Goal: Task Accomplishment & Management: Complete application form

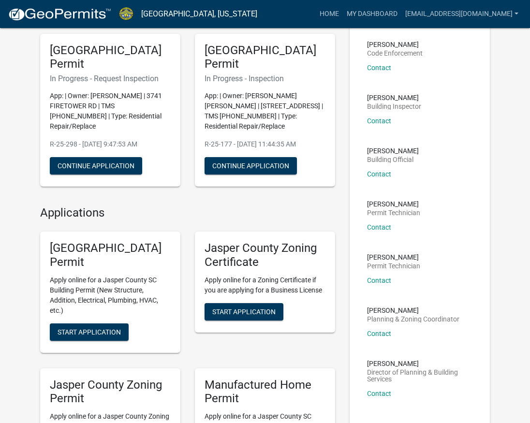
scroll to position [97, 0]
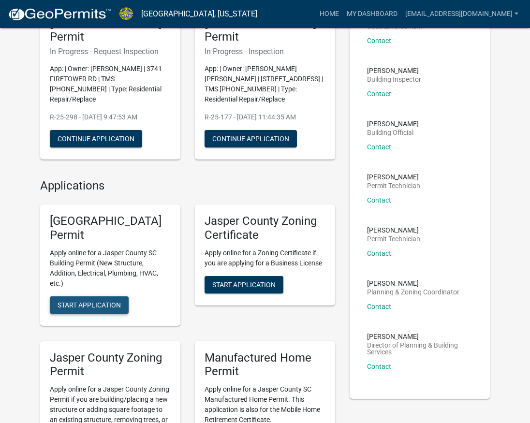
click at [86, 305] on span "Start Application" at bounding box center [89, 305] width 63 height 8
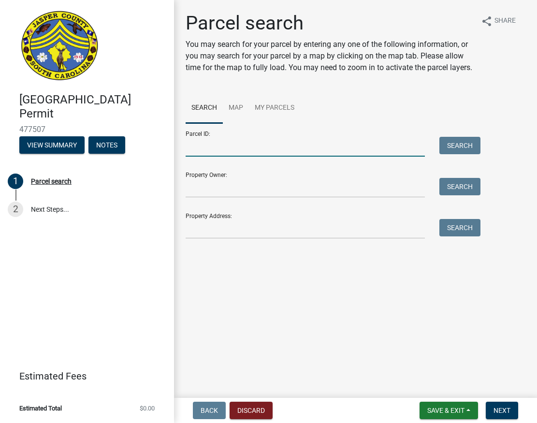
click at [249, 151] on input "Parcel ID:" at bounding box center [305, 147] width 239 height 20
click at [205, 229] on input "Property Address:" at bounding box center [305, 229] width 239 height 20
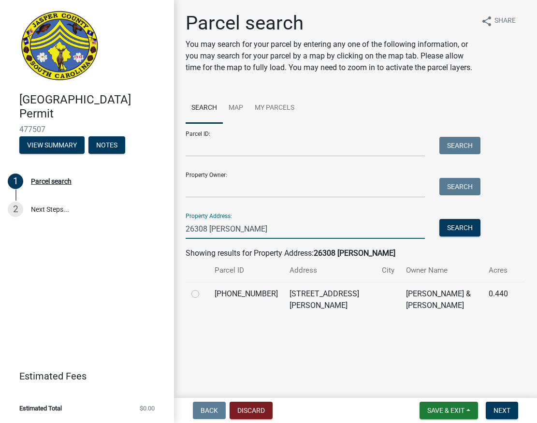
type input "26308 [PERSON_NAME]"
click at [203, 288] on label at bounding box center [203, 288] width 0 height 0
click at [203, 294] on input "radio" at bounding box center [206, 291] width 6 height 6
radio input "true"
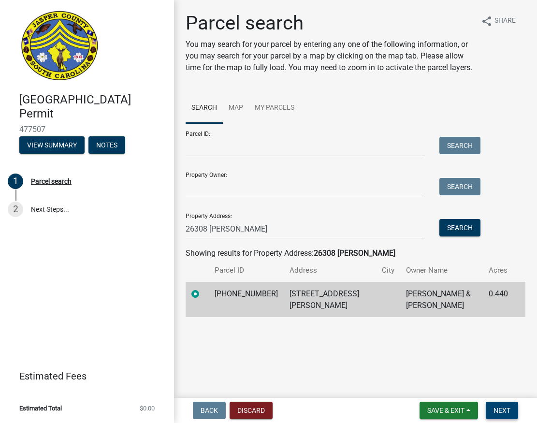
click at [500, 414] on span "Next" at bounding box center [501, 410] width 17 height 8
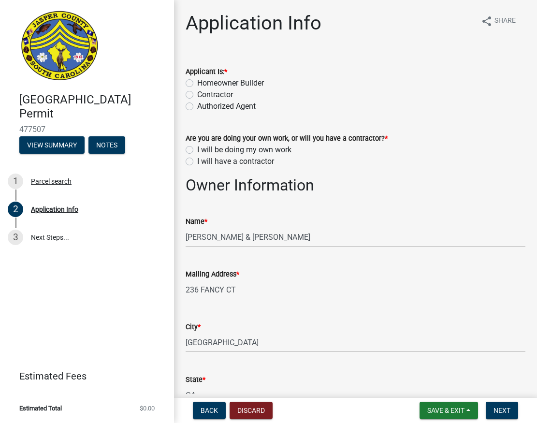
click at [197, 95] on label "Contractor" at bounding box center [215, 95] width 36 height 12
click at [197, 95] on input "Contractor" at bounding box center [200, 92] width 6 height 6
radio input "true"
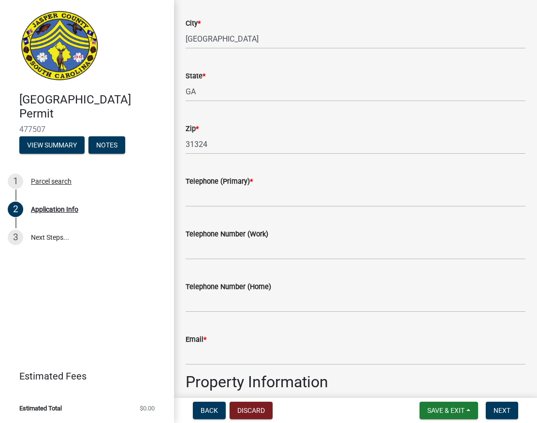
scroll to position [290, 0]
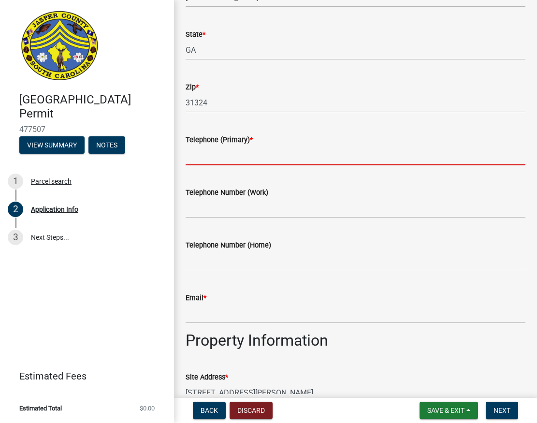
click at [226, 158] on input "Telephone (Primary) *" at bounding box center [356, 155] width 340 height 20
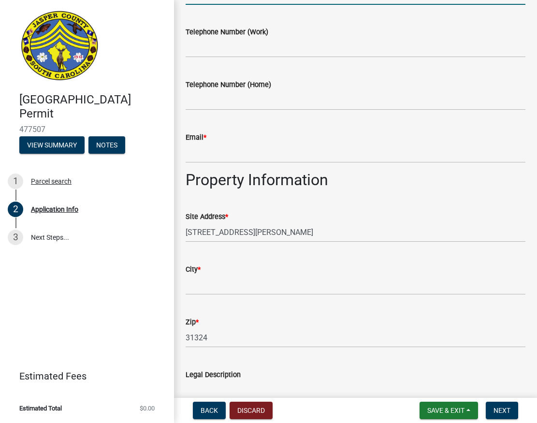
scroll to position [483, 0]
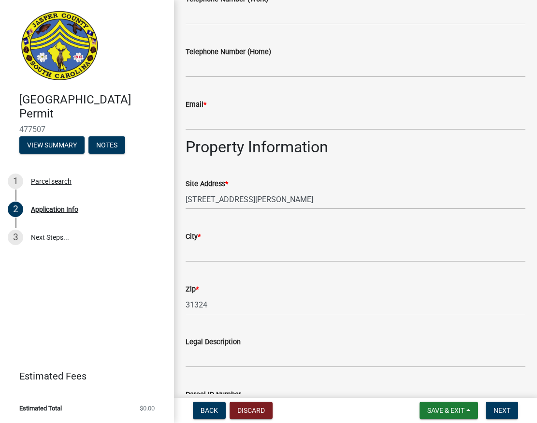
type input "9126584369"
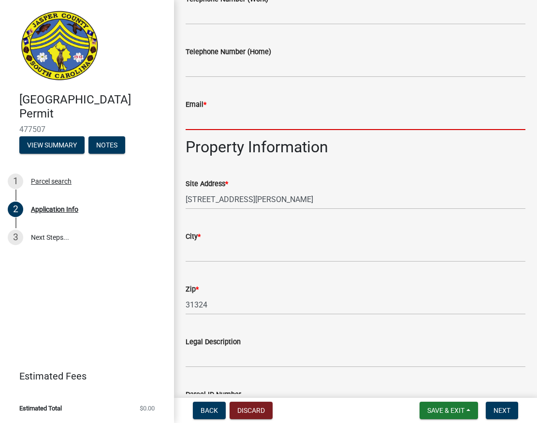
click at [240, 121] on input "Email *" at bounding box center [356, 120] width 340 height 20
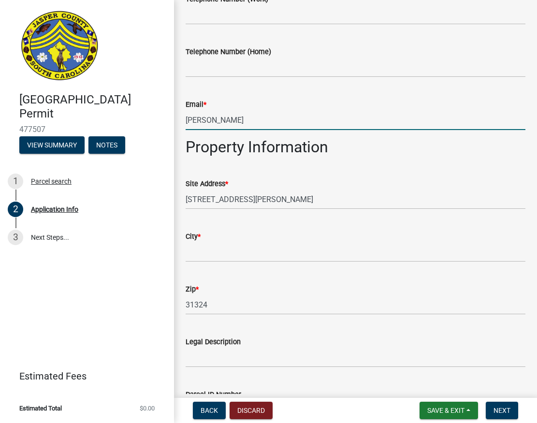
type input "[EMAIL_ADDRESS][DOMAIN_NAME]"
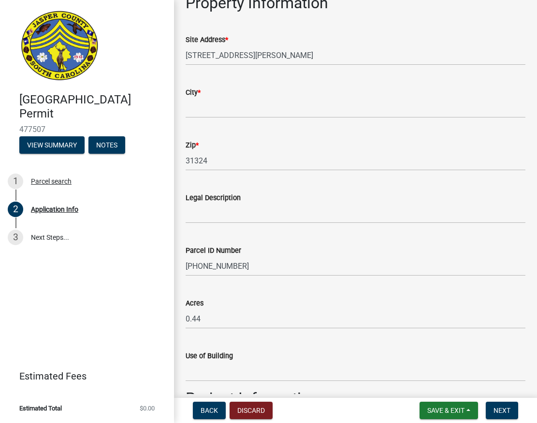
scroll to position [628, 0]
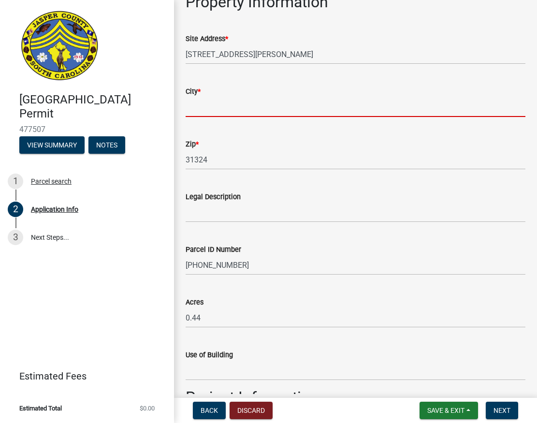
click at [214, 108] on input "City *" at bounding box center [356, 107] width 340 height 20
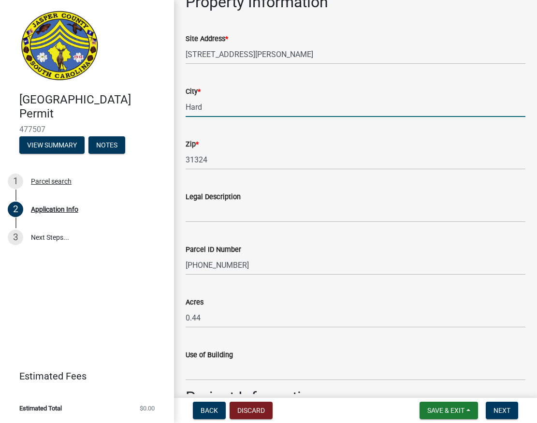
type input "[GEOGRAPHIC_DATA]"
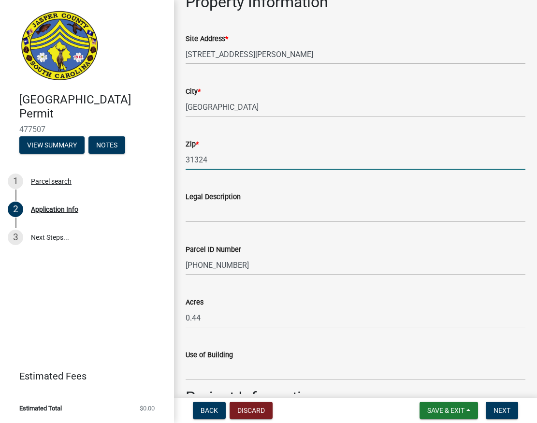
drag, startPoint x: 221, startPoint y: 159, endPoint x: 159, endPoint y: 159, distance: 61.9
click at [159, 159] on div "[GEOGRAPHIC_DATA] Permit 477507 View Summary Notes 1 Parcel search 2 Applicatio…" at bounding box center [268, 211] width 537 height 423
type input "29927"
click at [354, 245] on div "Parcel ID Number" at bounding box center [356, 250] width 340 height 12
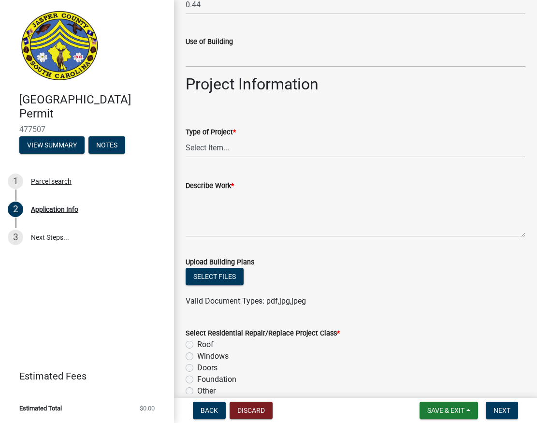
scroll to position [967, 0]
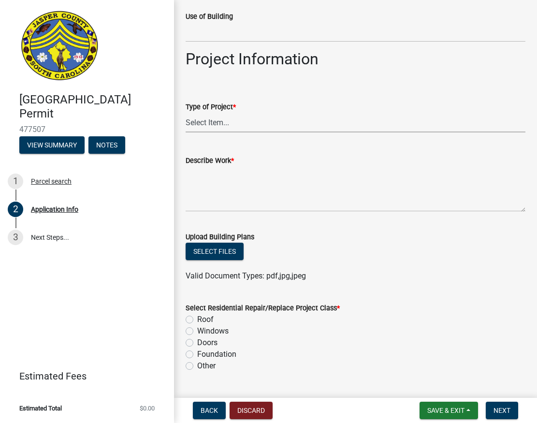
click at [225, 126] on select "Select Item... Construction Trailer/Shipping Container Residential Demolition C…" at bounding box center [356, 123] width 340 height 20
click at [186, 113] on select "Select Item... Construction Trailer/Shipping Container Residential Demolition C…" at bounding box center [356, 123] width 340 height 20
select select "6d5c1e33-a31a-4b32-8811-29a78b0cd51d"
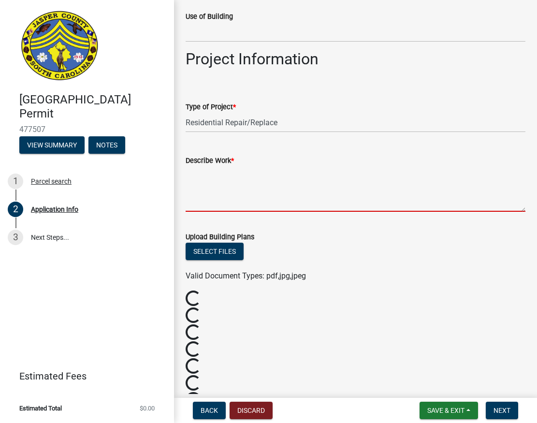
click at [224, 211] on textarea "Describe Work *" at bounding box center [356, 188] width 340 height 45
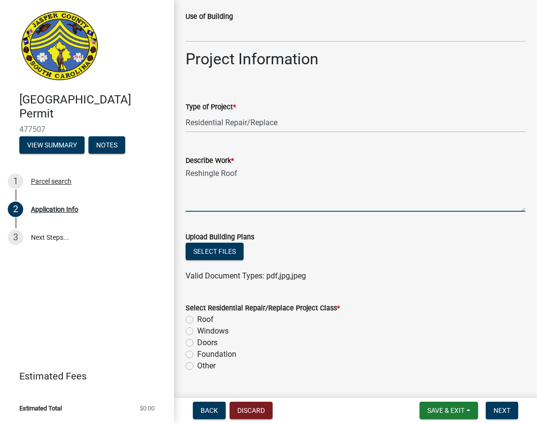
drag, startPoint x: 203, startPoint y: 179, endPoint x: 198, endPoint y: 210, distance: 31.3
click at [198, 210] on textarea "Reshingle Roof" at bounding box center [356, 188] width 340 height 45
click at [195, 175] on textarea "Reshingle Roof" at bounding box center [356, 188] width 340 height 45
click at [260, 172] on textarea "Re-shingle Roof" at bounding box center [356, 188] width 340 height 45
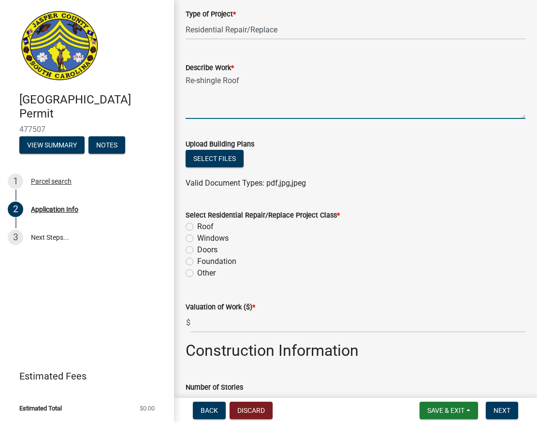
scroll to position [1063, 0]
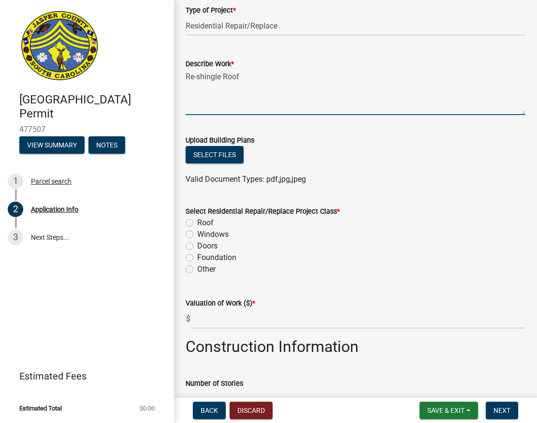
type textarea "Re-shingle Roof"
click at [197, 224] on label "Roof" at bounding box center [205, 223] width 16 height 12
click at [197, 223] on input "Roof" at bounding box center [200, 220] width 6 height 6
radio input "true"
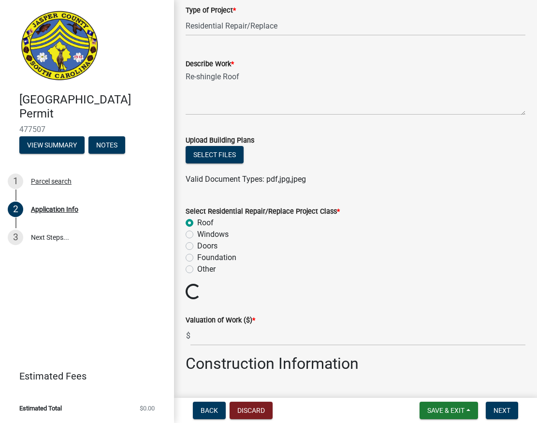
scroll to position [1112, 0]
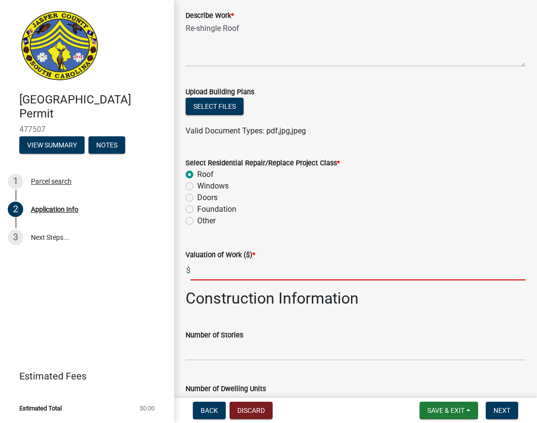
click at [274, 268] on input "text" at bounding box center [357, 271] width 335 height 20
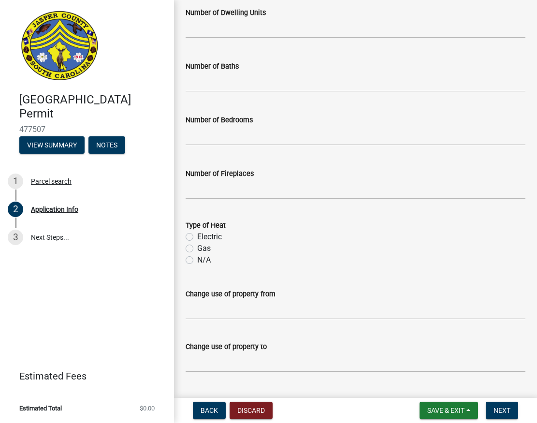
scroll to position [1511, 0]
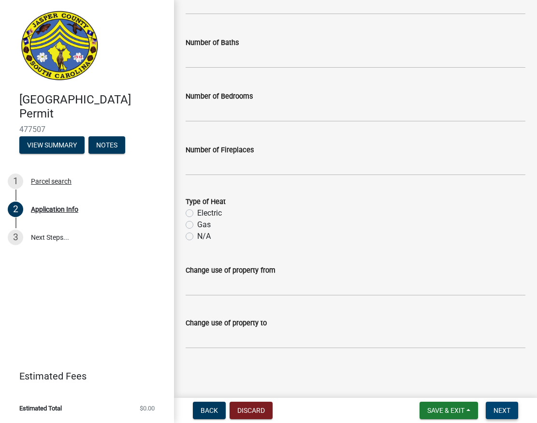
type input "14950"
click at [498, 409] on span "Next" at bounding box center [501, 410] width 17 height 8
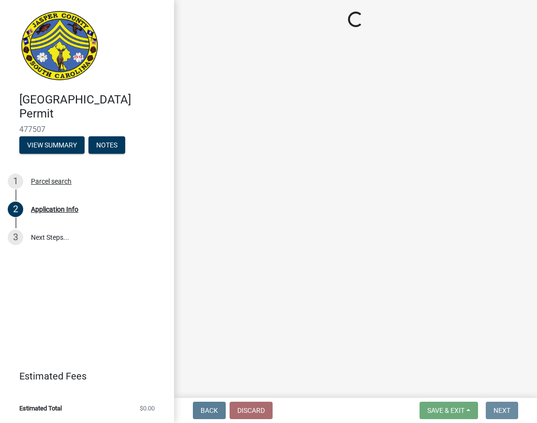
scroll to position [0, 0]
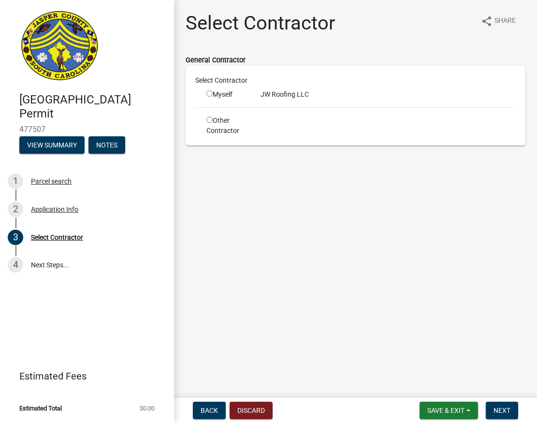
click at [210, 93] on input "radio" at bounding box center [209, 93] width 6 height 6
radio input "true"
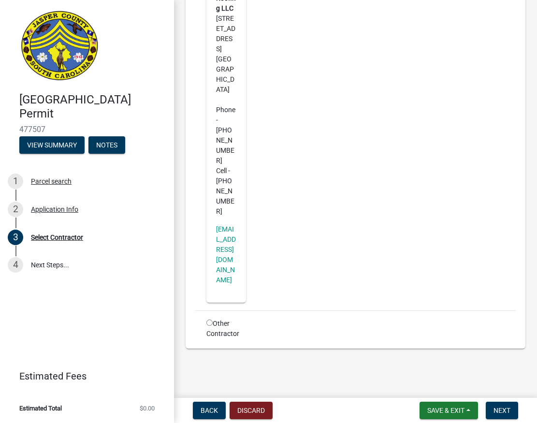
scroll to position [146, 0]
click at [499, 413] on span "Next" at bounding box center [501, 410] width 17 height 8
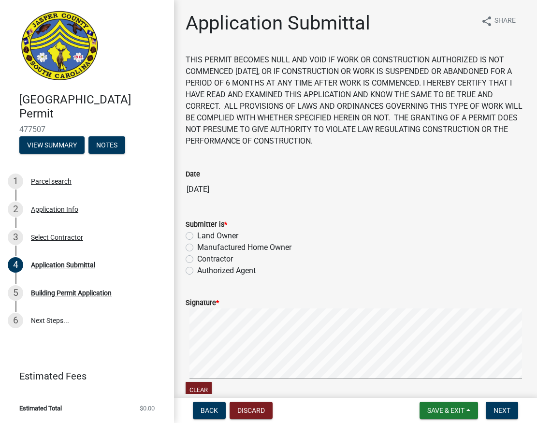
click at [197, 260] on label "Contractor" at bounding box center [215, 259] width 36 height 12
click at [197, 260] on input "Contractor" at bounding box center [200, 256] width 6 height 6
radio input "true"
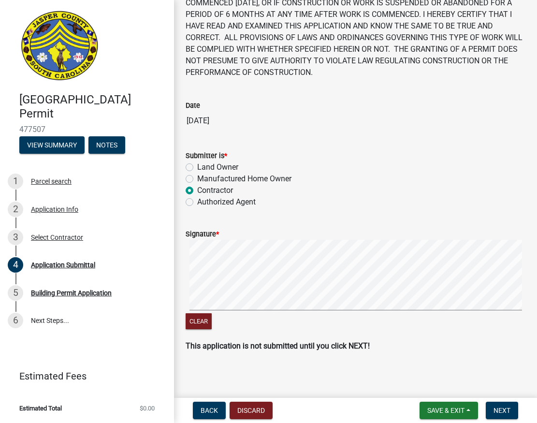
scroll to position [72, 0]
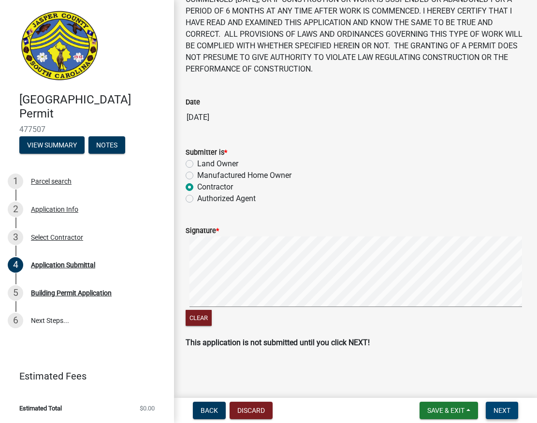
click at [499, 408] on span "Next" at bounding box center [501, 410] width 17 height 8
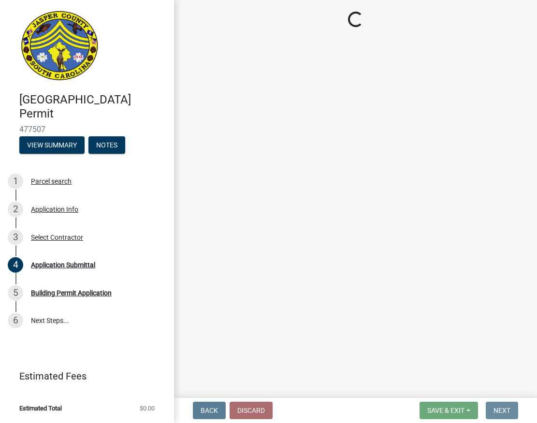
scroll to position [0, 0]
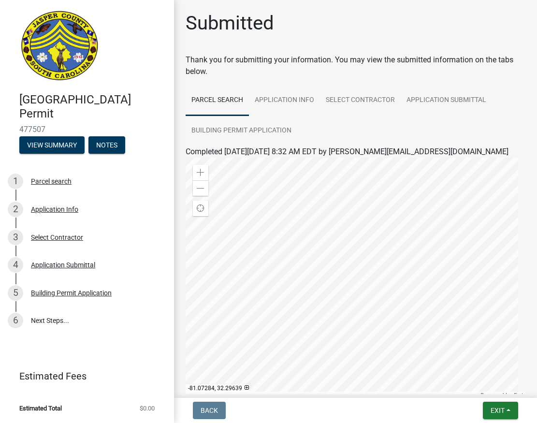
click at [13, 7] on header "[GEOGRAPHIC_DATA] Permit 477507 View Summary Notes" at bounding box center [87, 82] width 174 height 164
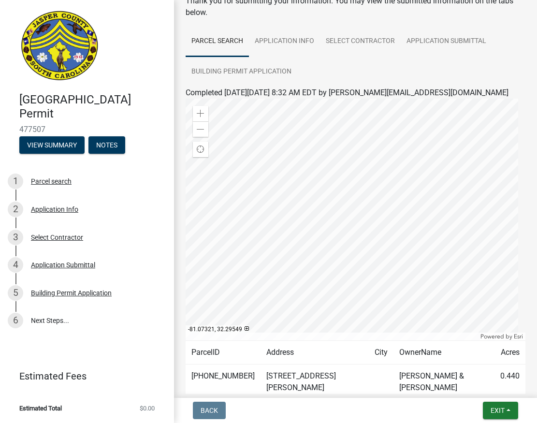
scroll to position [121, 0]
